Goal: Information Seeking & Learning: Check status

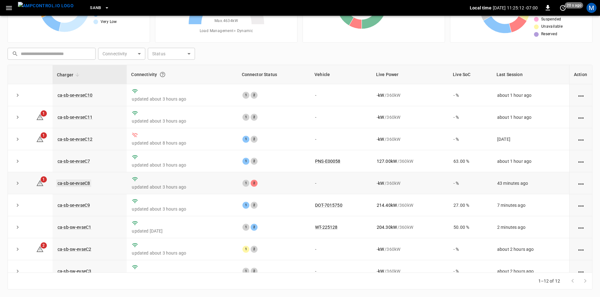
click at [84, 184] on link "ca-sb-se-evseC8" at bounding box center [73, 183] width 35 height 8
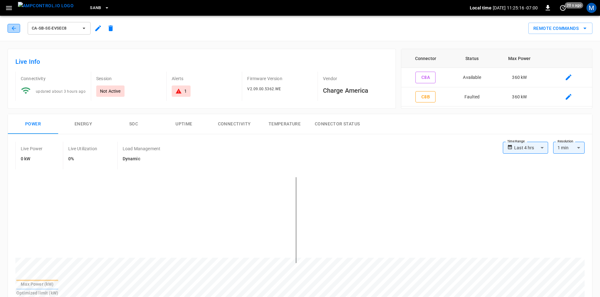
click at [8, 26] on button "button" at bounding box center [14, 28] width 13 height 9
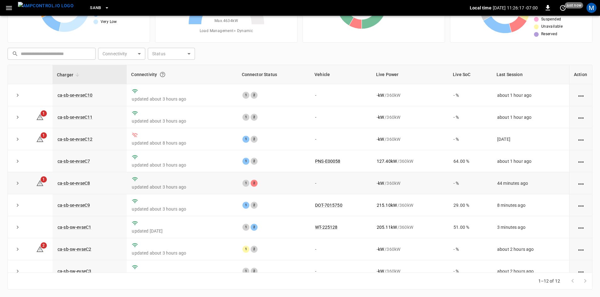
click at [85, 181] on td "ca-sb-se-evseC8" at bounding box center [89, 183] width 74 height 22
click at [85, 184] on link "ca-sb-se-evseC8" at bounding box center [73, 183] width 35 height 8
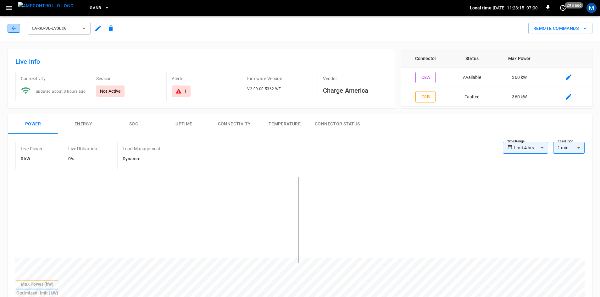
click at [18, 29] on button "button" at bounding box center [14, 28] width 13 height 9
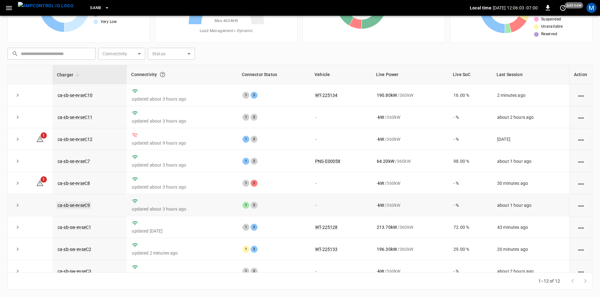
click at [85, 205] on link "ca-sb-se-evseC9" at bounding box center [73, 205] width 35 height 8
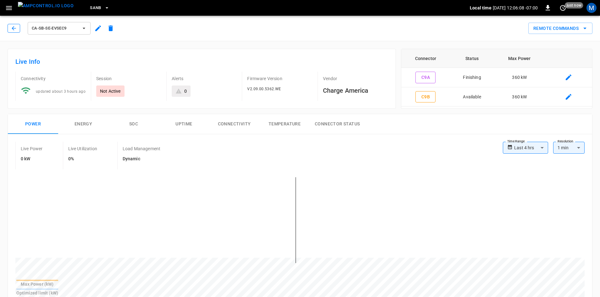
click at [8, 25] on button "button" at bounding box center [14, 28] width 13 height 9
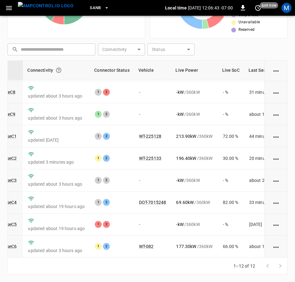
scroll to position [94, 76]
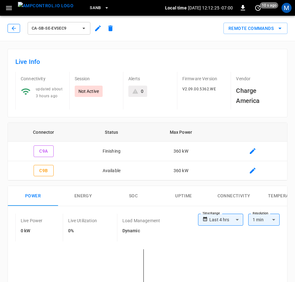
click at [15, 27] on icon "button" at bounding box center [14, 28] width 6 height 6
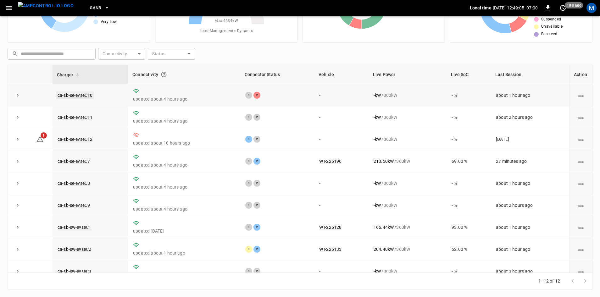
click at [72, 91] on link "ca-sb-se-evseC10" at bounding box center [74, 95] width 37 height 8
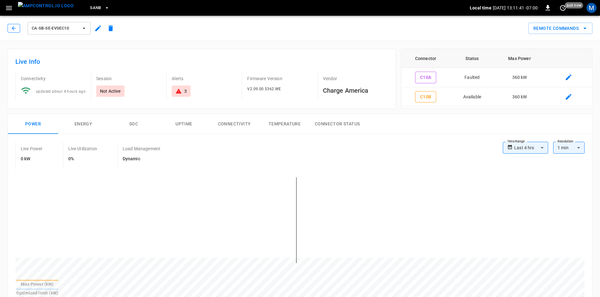
click at [15, 30] on icon "button" at bounding box center [14, 28] width 6 height 6
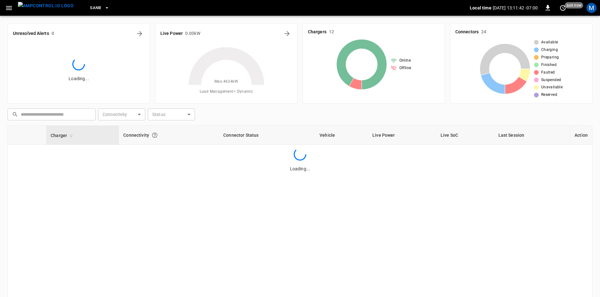
scroll to position [61, 0]
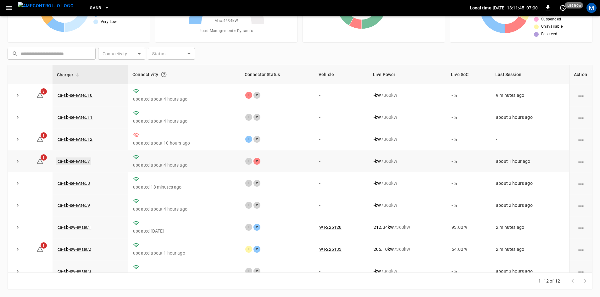
click at [83, 162] on link "ca-sb-se-evseC7" at bounding box center [73, 161] width 35 height 8
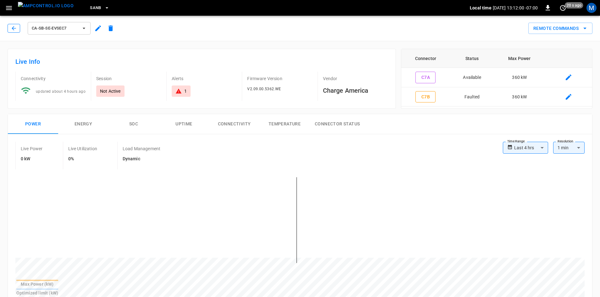
click at [10, 28] on button "button" at bounding box center [14, 28] width 13 height 9
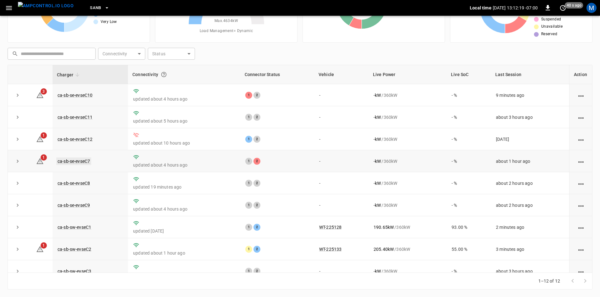
click at [77, 162] on link "ca-sb-se-evseC7" at bounding box center [73, 161] width 35 height 8
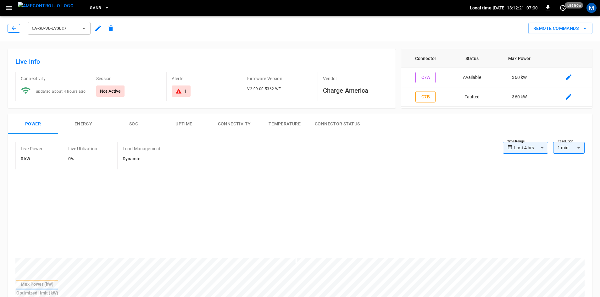
click at [12, 27] on icon "button" at bounding box center [14, 28] width 6 height 6
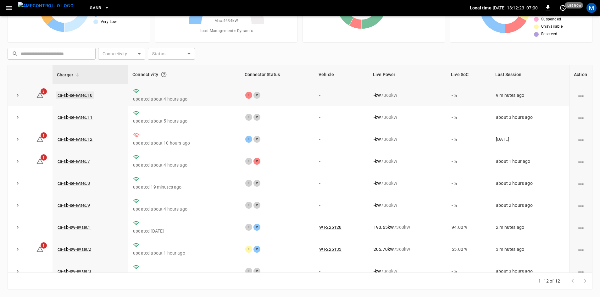
click at [80, 92] on link "ca-sb-se-evseC10" at bounding box center [74, 95] width 37 height 8
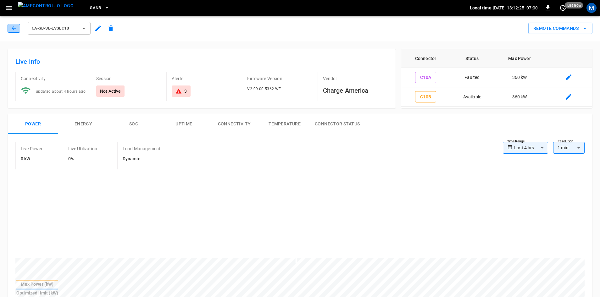
click at [14, 27] on icon "button" at bounding box center [14, 28] width 6 height 6
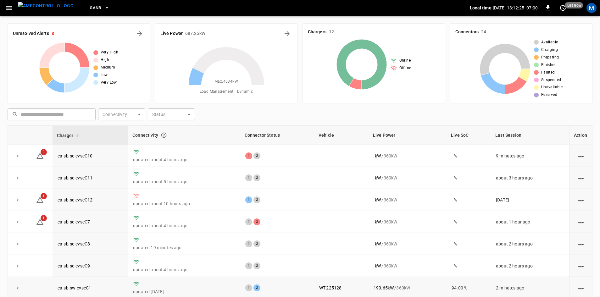
scroll to position [61, 0]
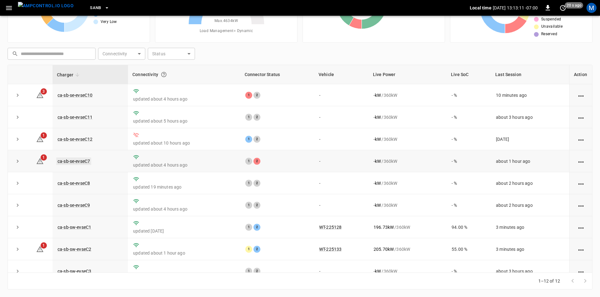
click at [82, 162] on link "ca-sb-se-evseC7" at bounding box center [73, 161] width 35 height 8
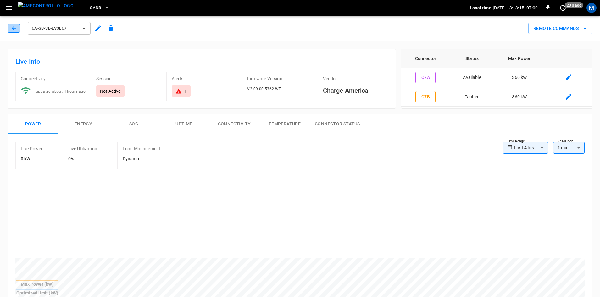
click at [12, 31] on icon "button" at bounding box center [14, 28] width 6 height 6
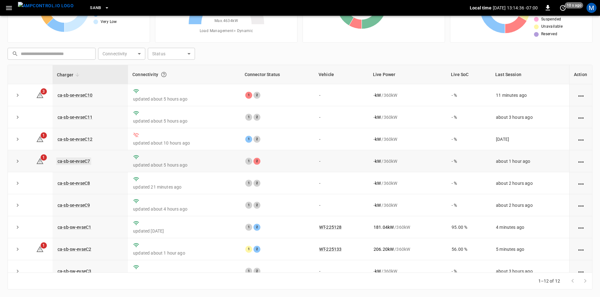
click at [90, 163] on link "ca-sb-se-evseC7" at bounding box center [73, 161] width 35 height 8
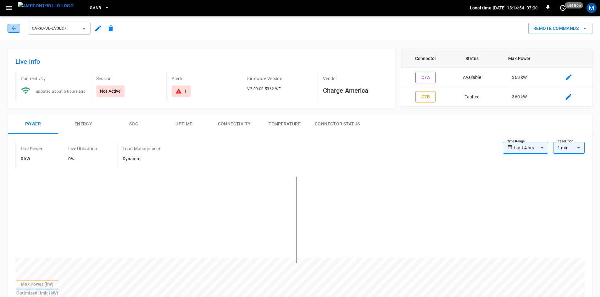
click at [16, 28] on icon "button" at bounding box center [14, 28] width 6 height 6
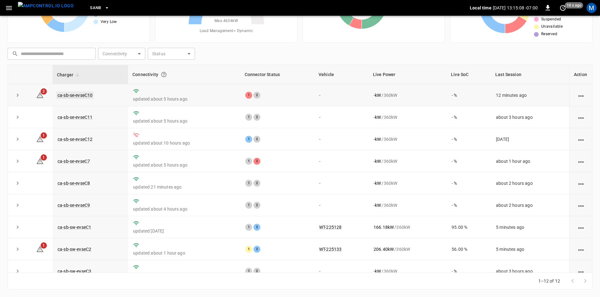
click at [92, 95] on link "ca-sb-se-evseC10" at bounding box center [74, 95] width 37 height 8
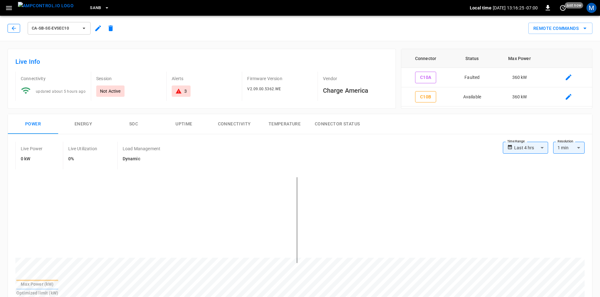
click at [12, 25] on button "button" at bounding box center [14, 28] width 13 height 9
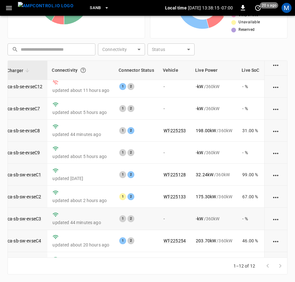
scroll to position [94, 50]
